Goal: Answer question/provide support: Share knowledge or assist other users

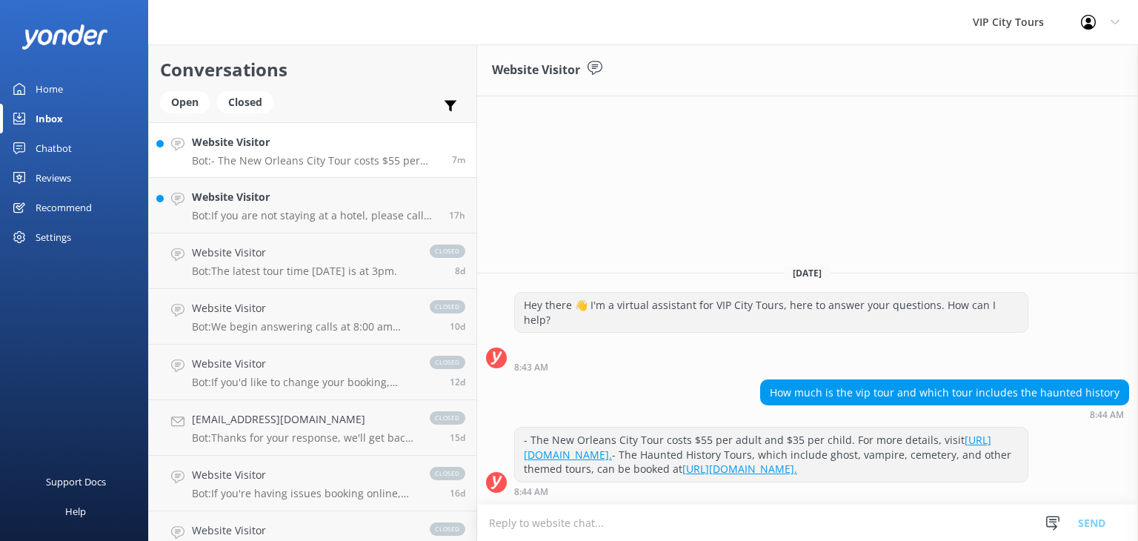
click at [262, 165] on p "Bot: - The New Orleans City Tour costs $55 per adult and $35 per child. For mor…" at bounding box center [316, 160] width 249 height 13
click at [308, 161] on p "Bot: - The New Orleans City Tour costs $55 per adult and $35 per child. For mor…" at bounding box center [316, 160] width 249 height 13
click at [267, 218] on p "Bot: If you are not staying at a hotel, please call [PHONE_NUMBER] or email [EM…" at bounding box center [315, 215] width 246 height 13
